Goal: Use online tool/utility

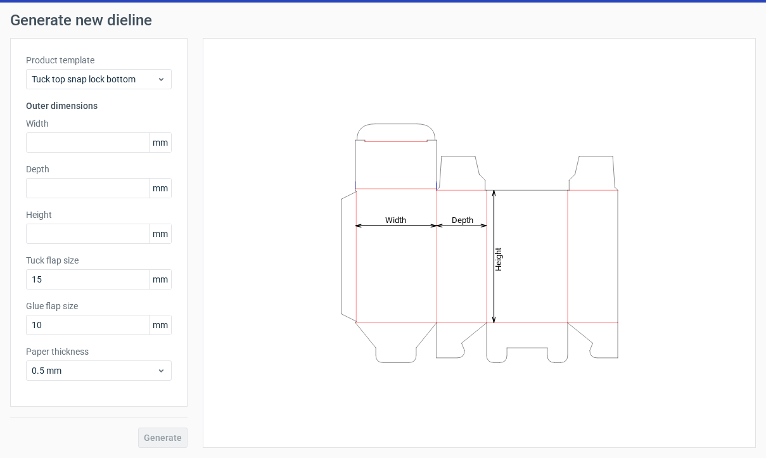
scroll to position [38, 0]
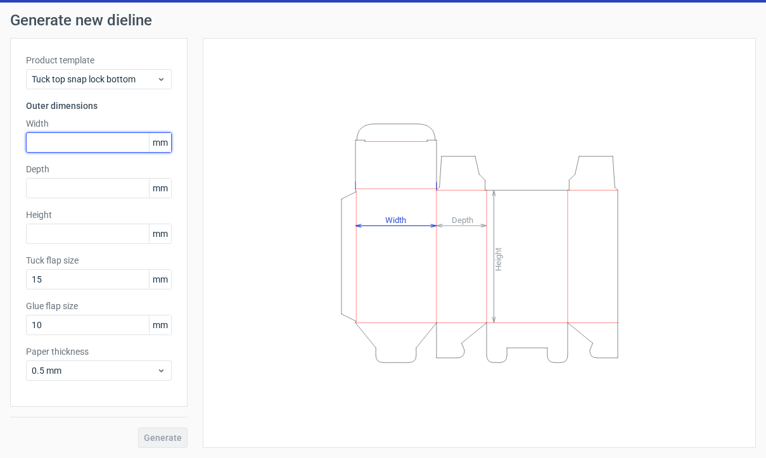
click at [69, 148] on input "text" at bounding box center [99, 142] width 146 height 20
type input "72"
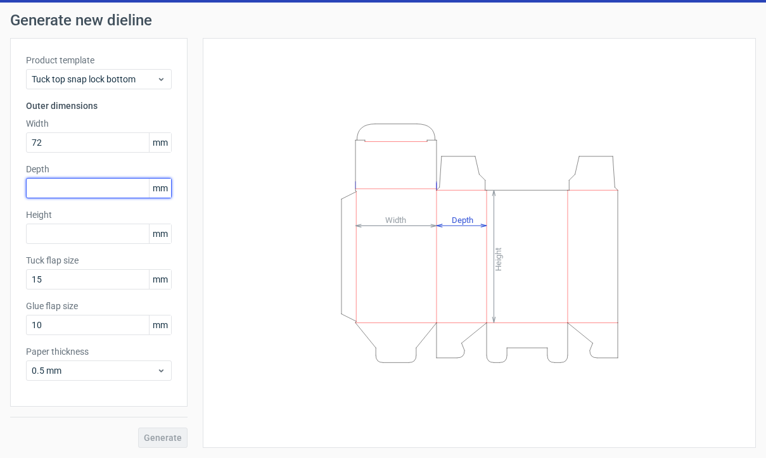
click at [96, 188] on input "text" at bounding box center [99, 188] width 146 height 20
type input "72"
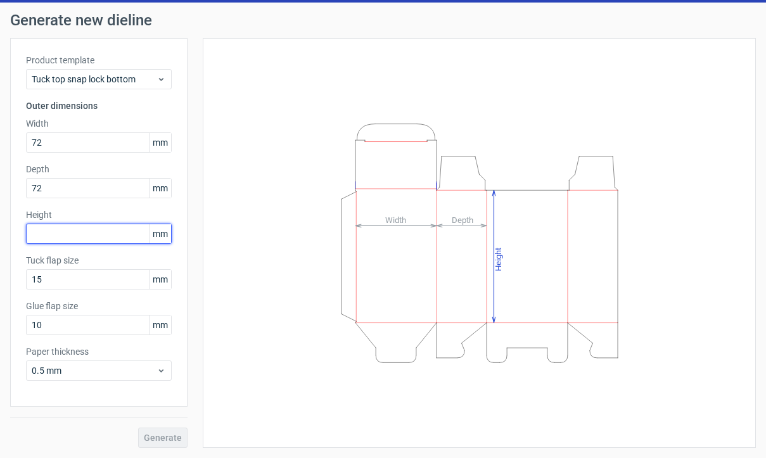
click at [84, 234] on input "text" at bounding box center [99, 234] width 146 height 20
type input "52"
click at [125, 262] on label "Tuck flap size" at bounding box center [99, 260] width 146 height 13
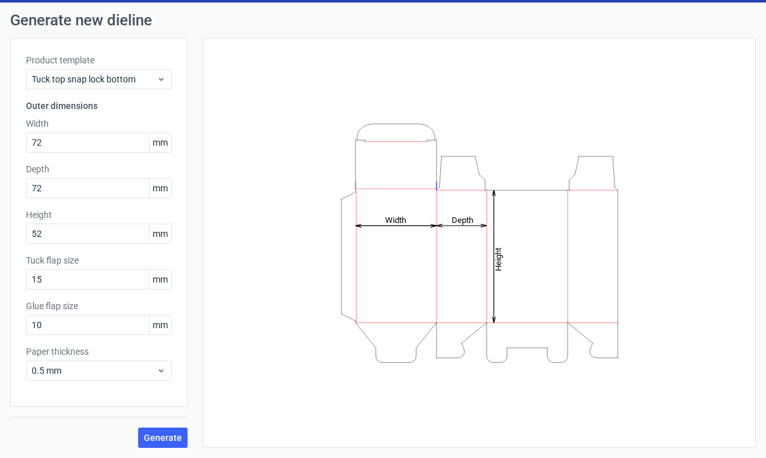
scroll to position [0, 0]
click at [166, 433] on span "Generate" at bounding box center [163, 437] width 38 height 9
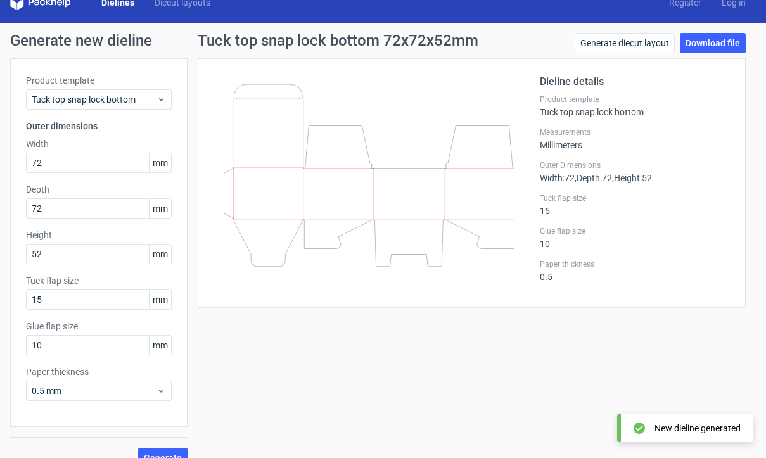
scroll to position [9, 0]
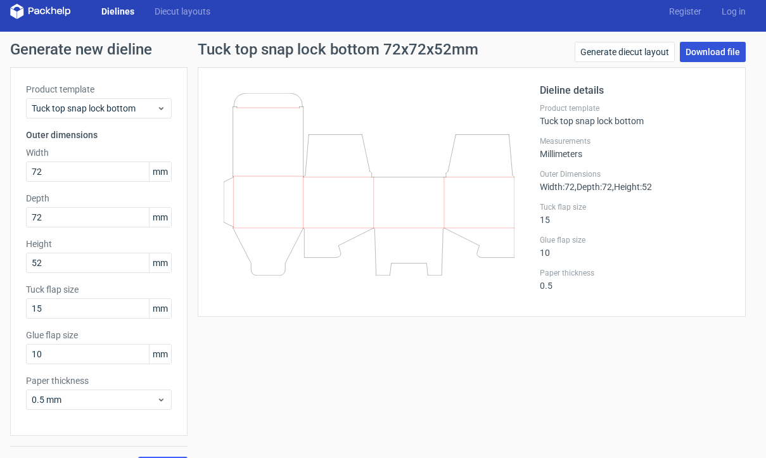
click at [725, 49] on link "Download file" at bounding box center [713, 52] width 66 height 20
